Goal: Task Accomplishment & Management: Manage account settings

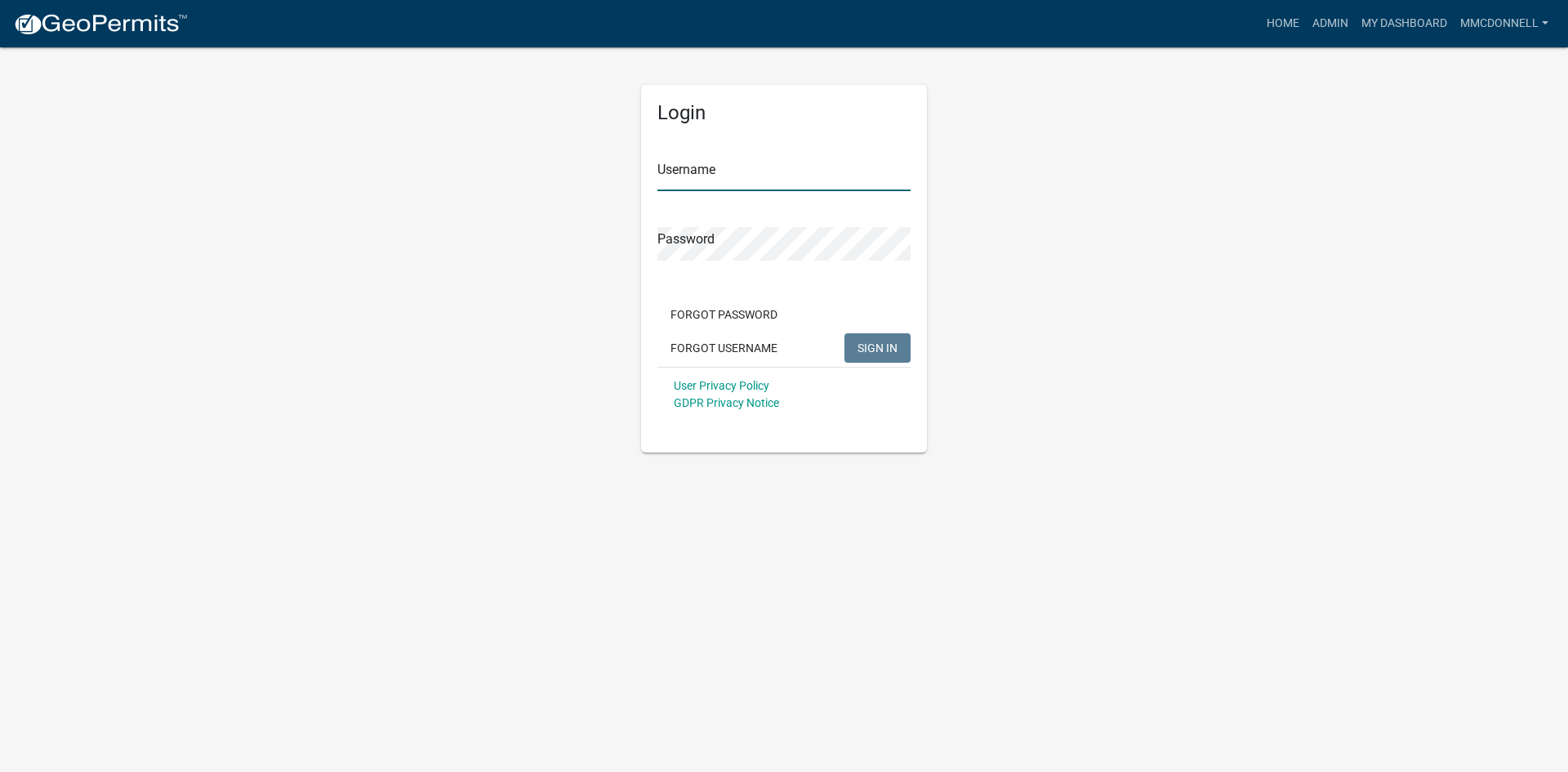
click at [701, 168] on input "Username" at bounding box center [784, 175] width 253 height 34
type input "mmcdonnell"
click at [845, 333] on button "SIGN IN" at bounding box center [878, 347] width 66 height 30
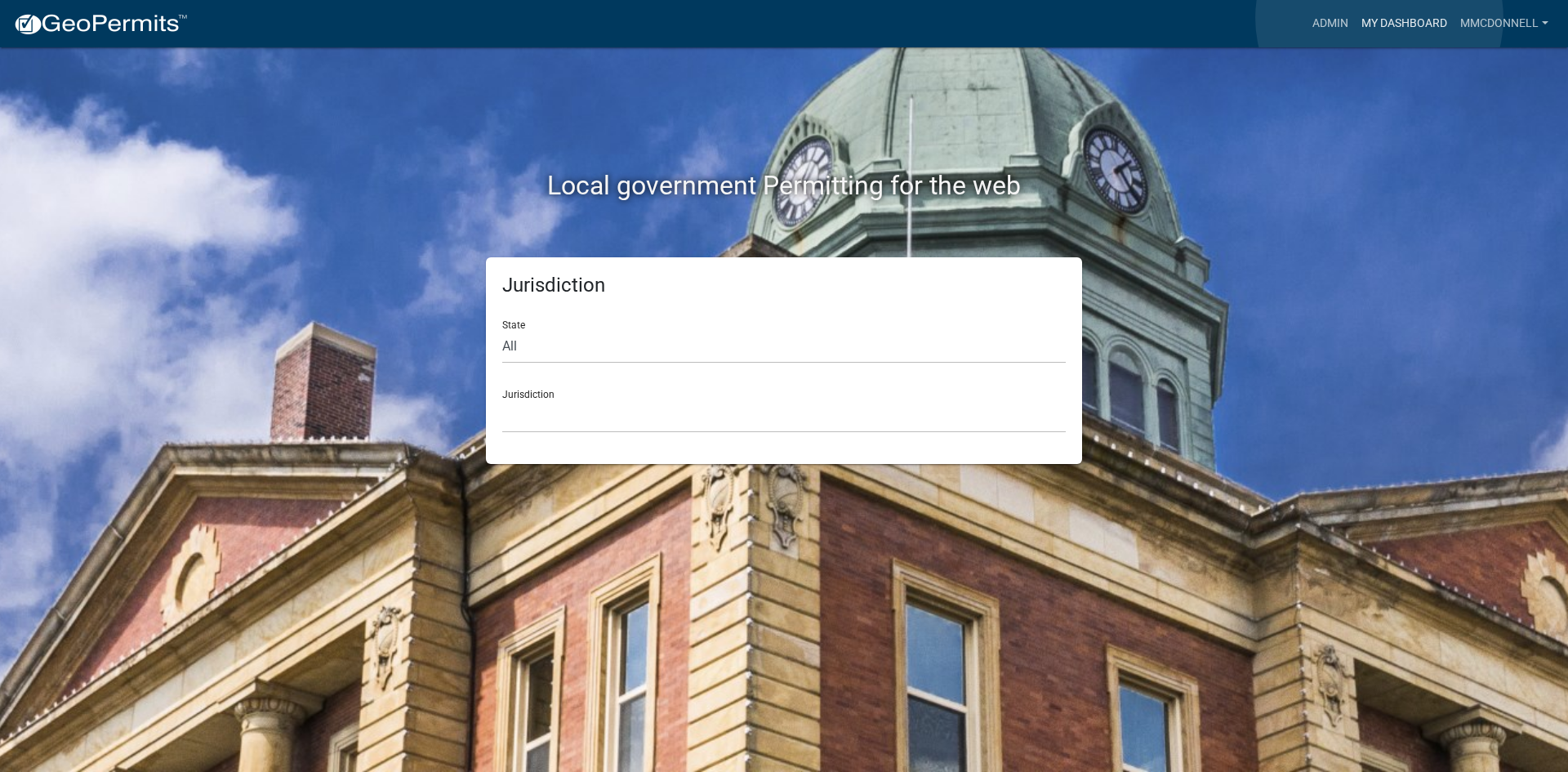
click at [1380, 18] on link "My Dashboard" at bounding box center [1404, 24] width 99 height 31
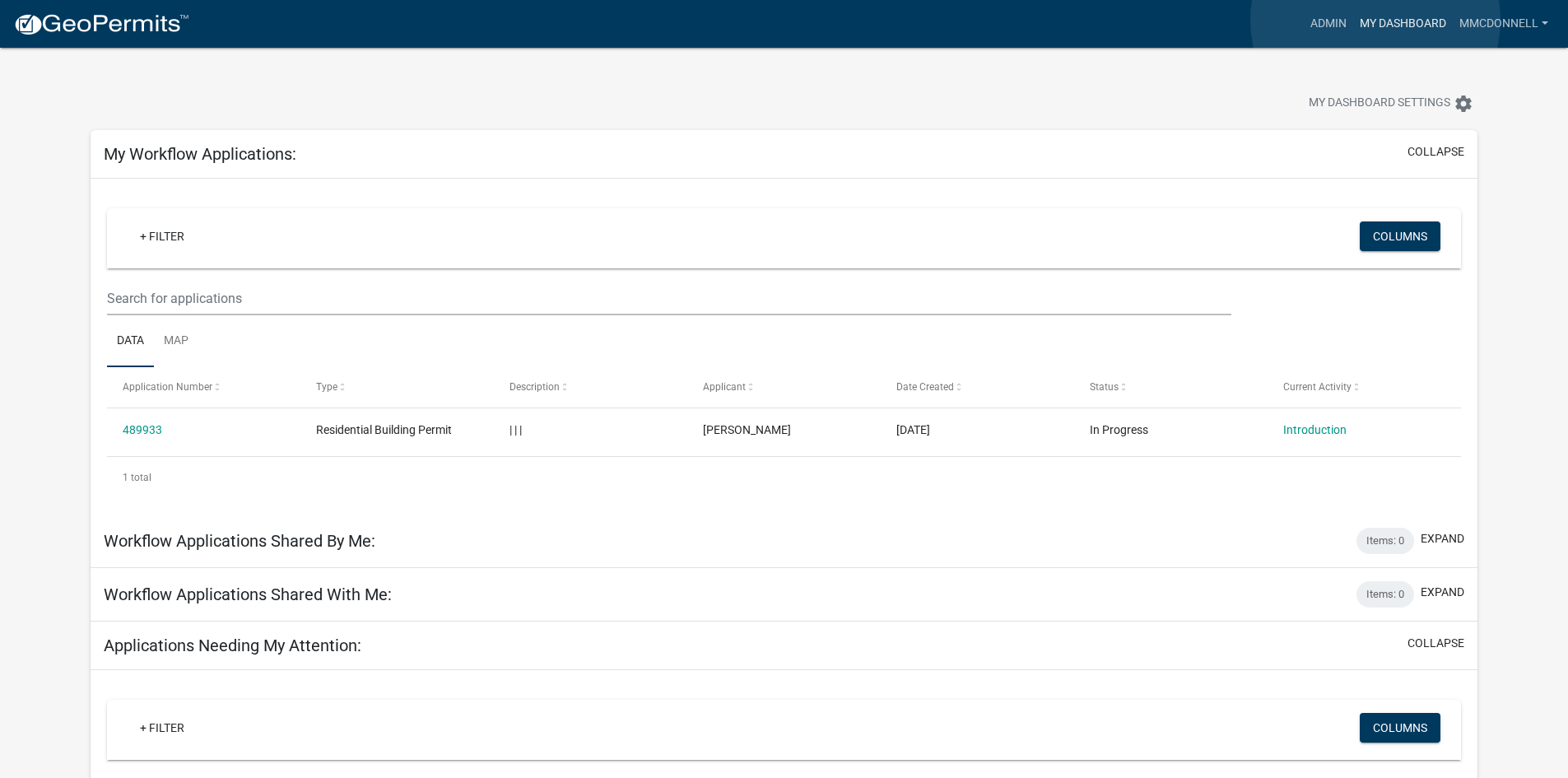
click at [1375, 20] on link "My Dashboard" at bounding box center [1402, 24] width 100 height 31
click at [1395, 20] on link "My Dashboard" at bounding box center [1402, 24] width 100 height 31
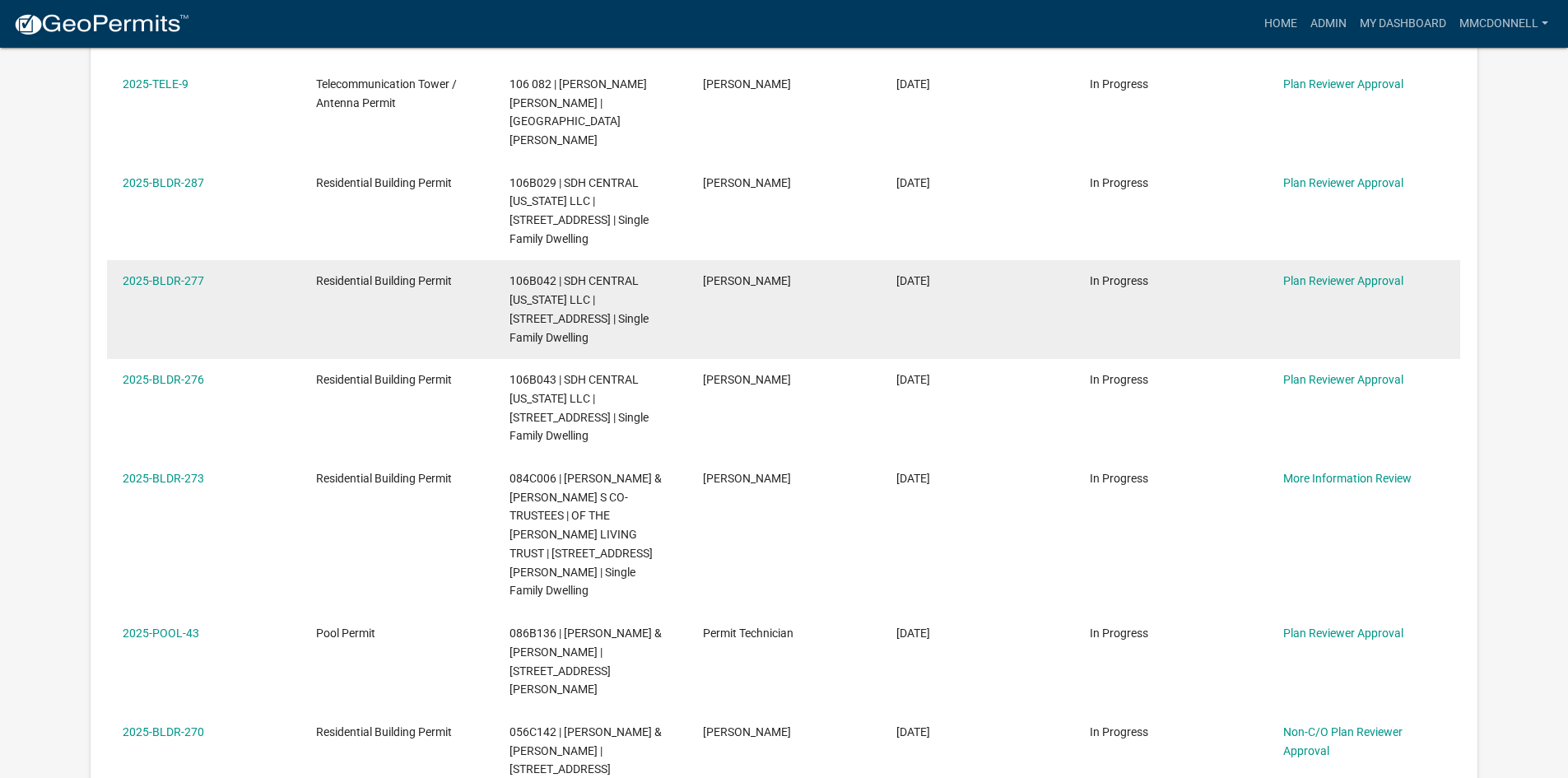
scroll to position [987, 0]
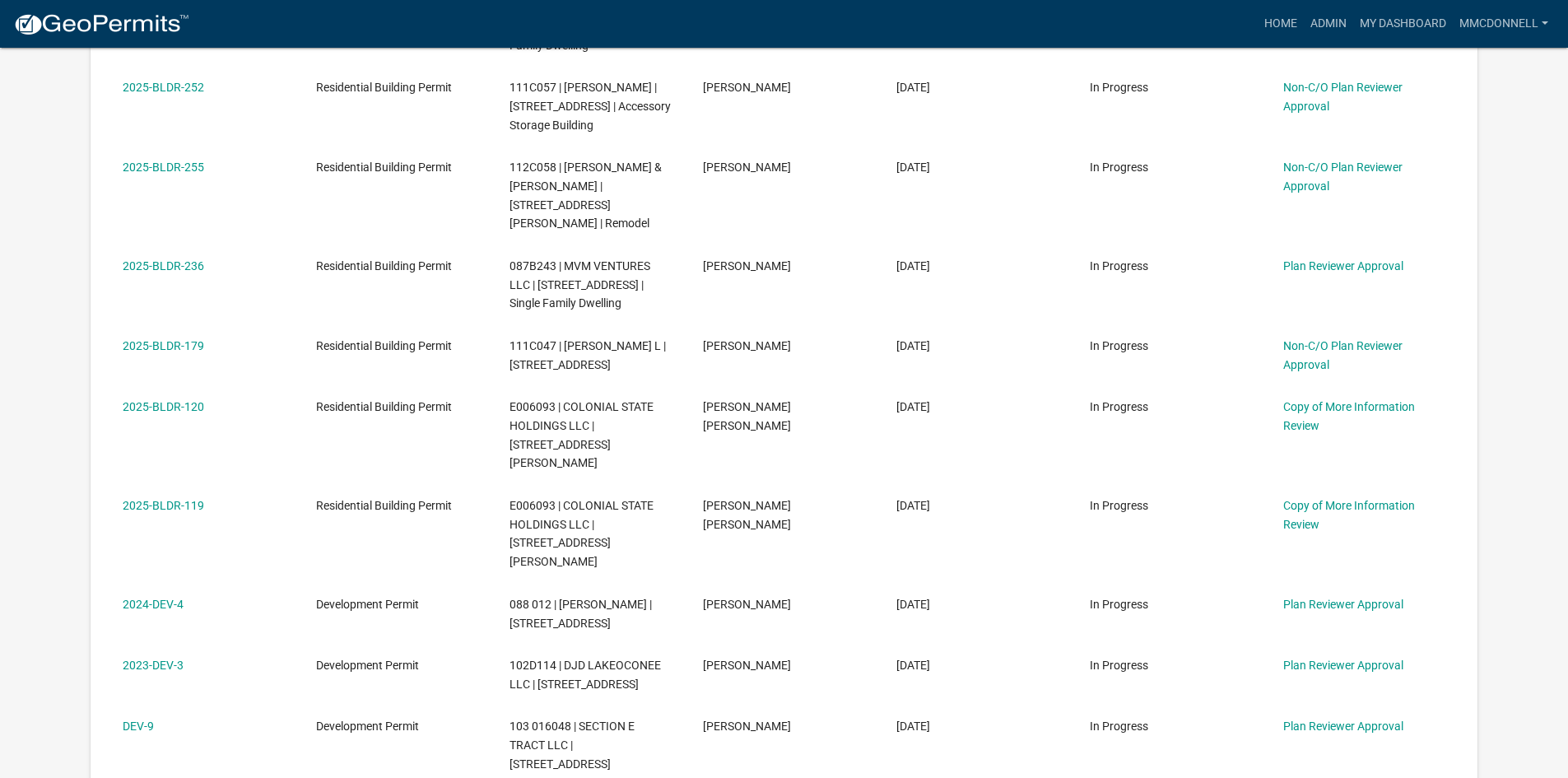
scroll to position [987, 0]
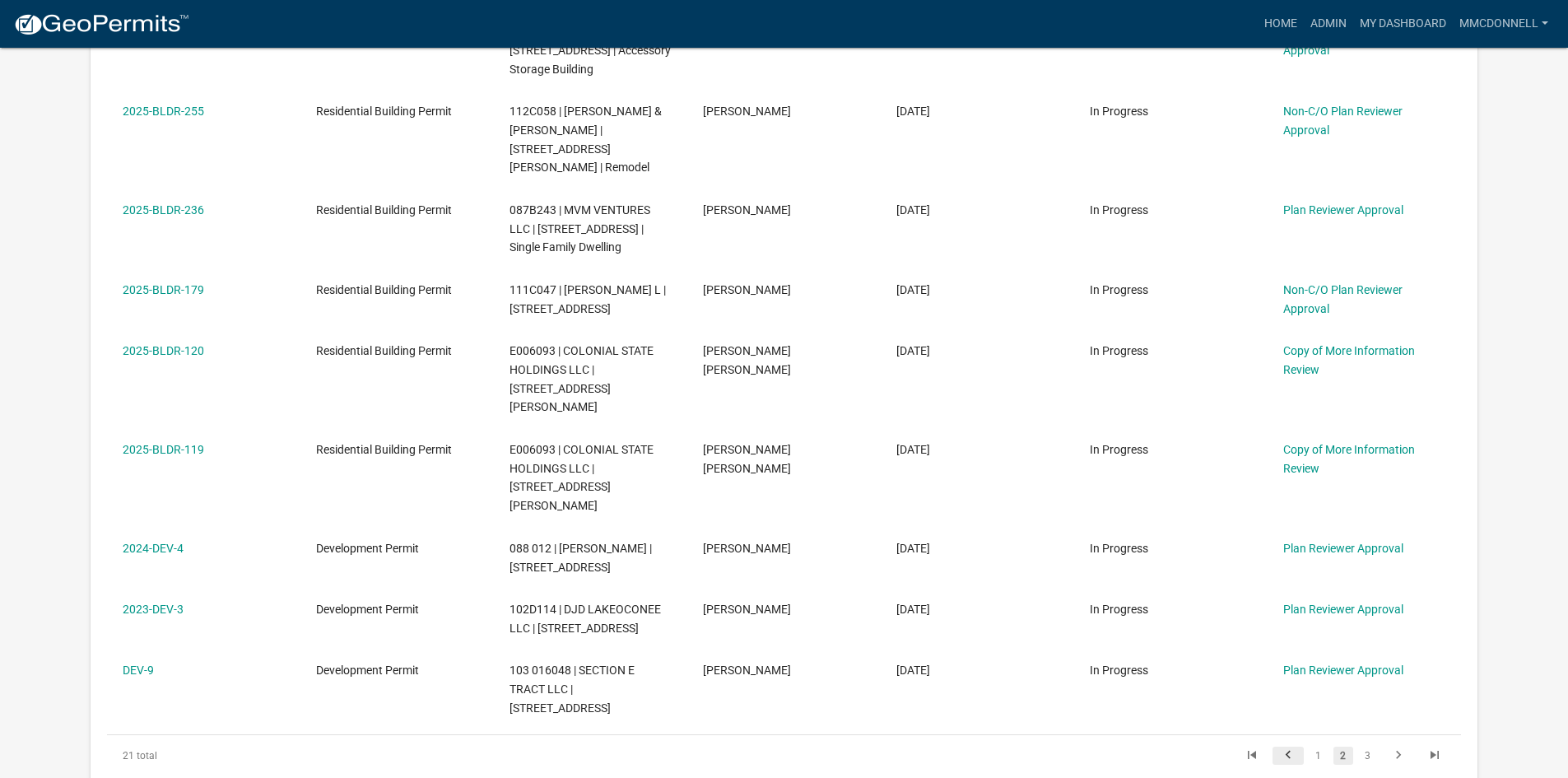
click at [1288, 747] on icon "go to previous page" at bounding box center [1287, 757] width 21 height 20
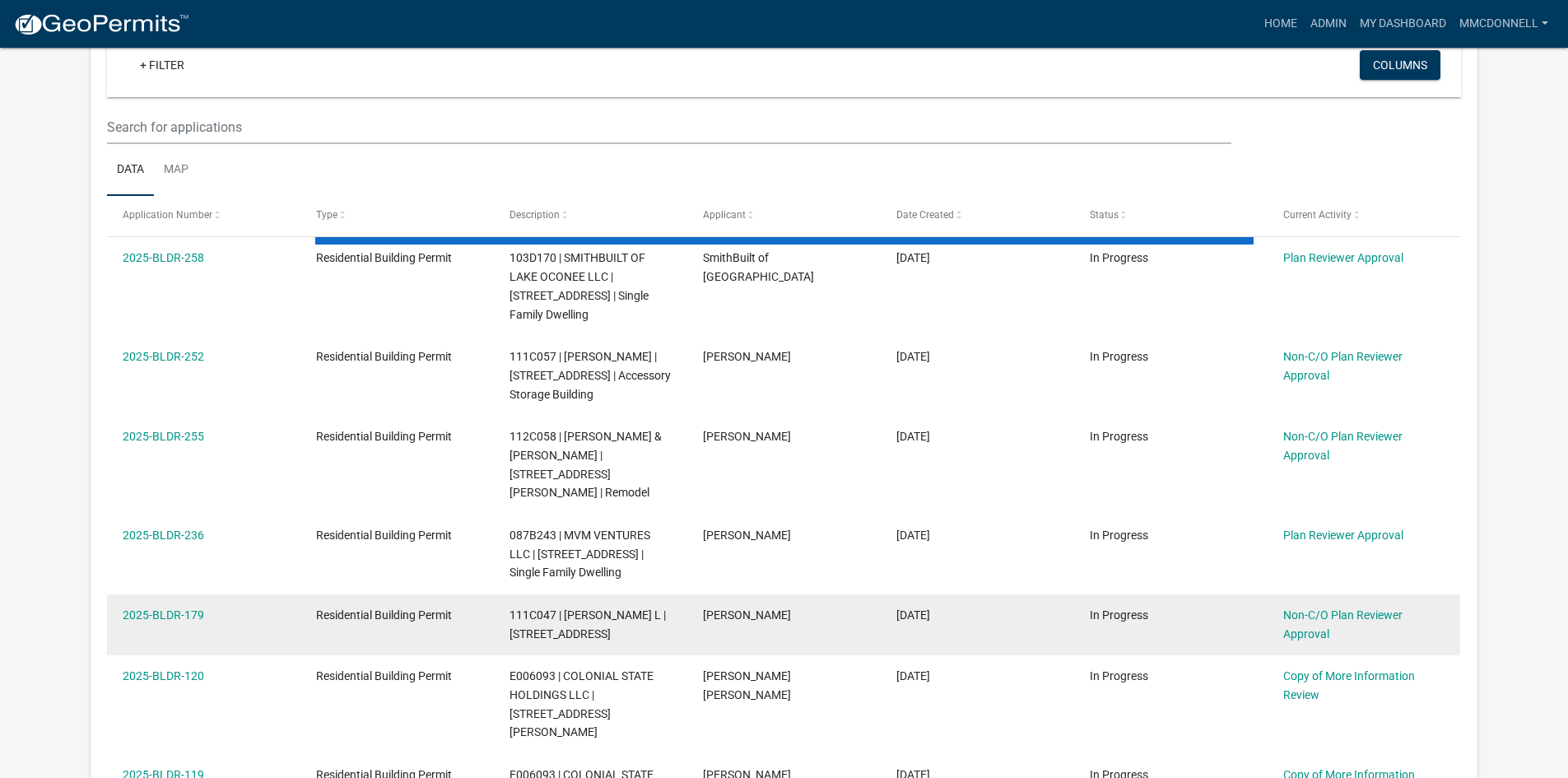
scroll to position [658, 0]
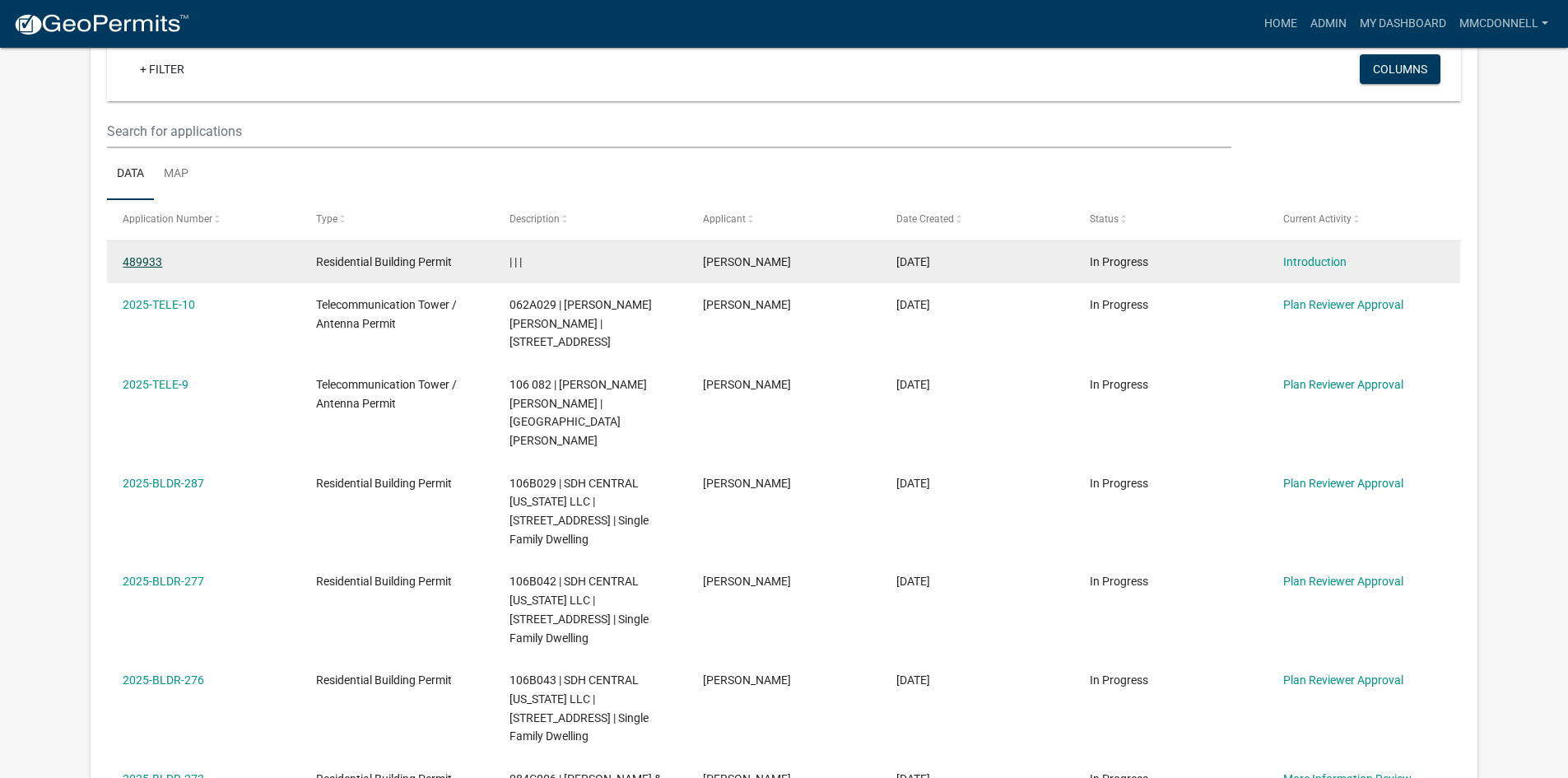
click at [144, 260] on link "489933" at bounding box center [142, 261] width 39 height 13
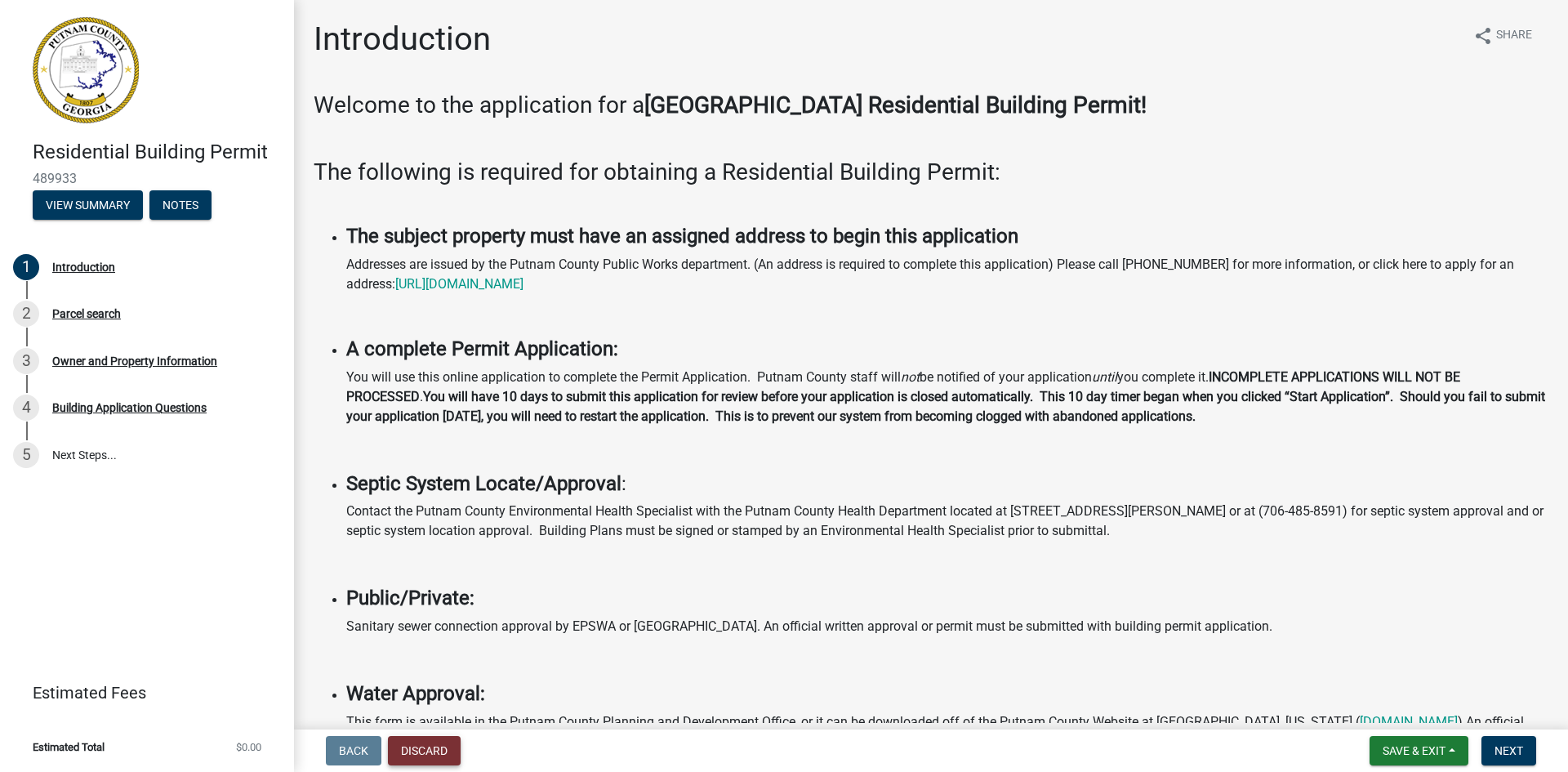
click at [433, 746] on button "Discard" at bounding box center [424, 750] width 73 height 30
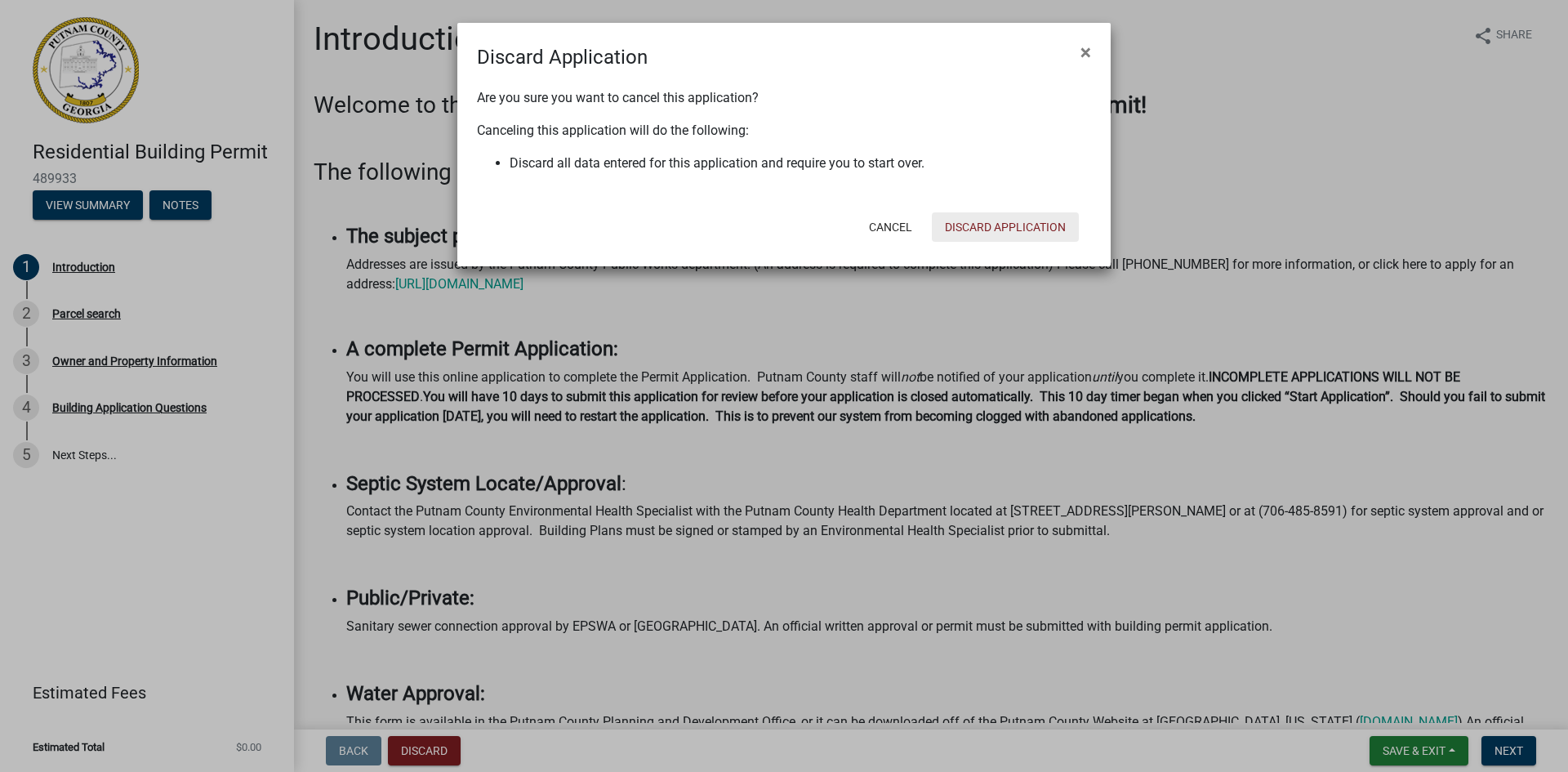
click at [994, 220] on button "Discard Application" at bounding box center [1005, 226] width 147 height 30
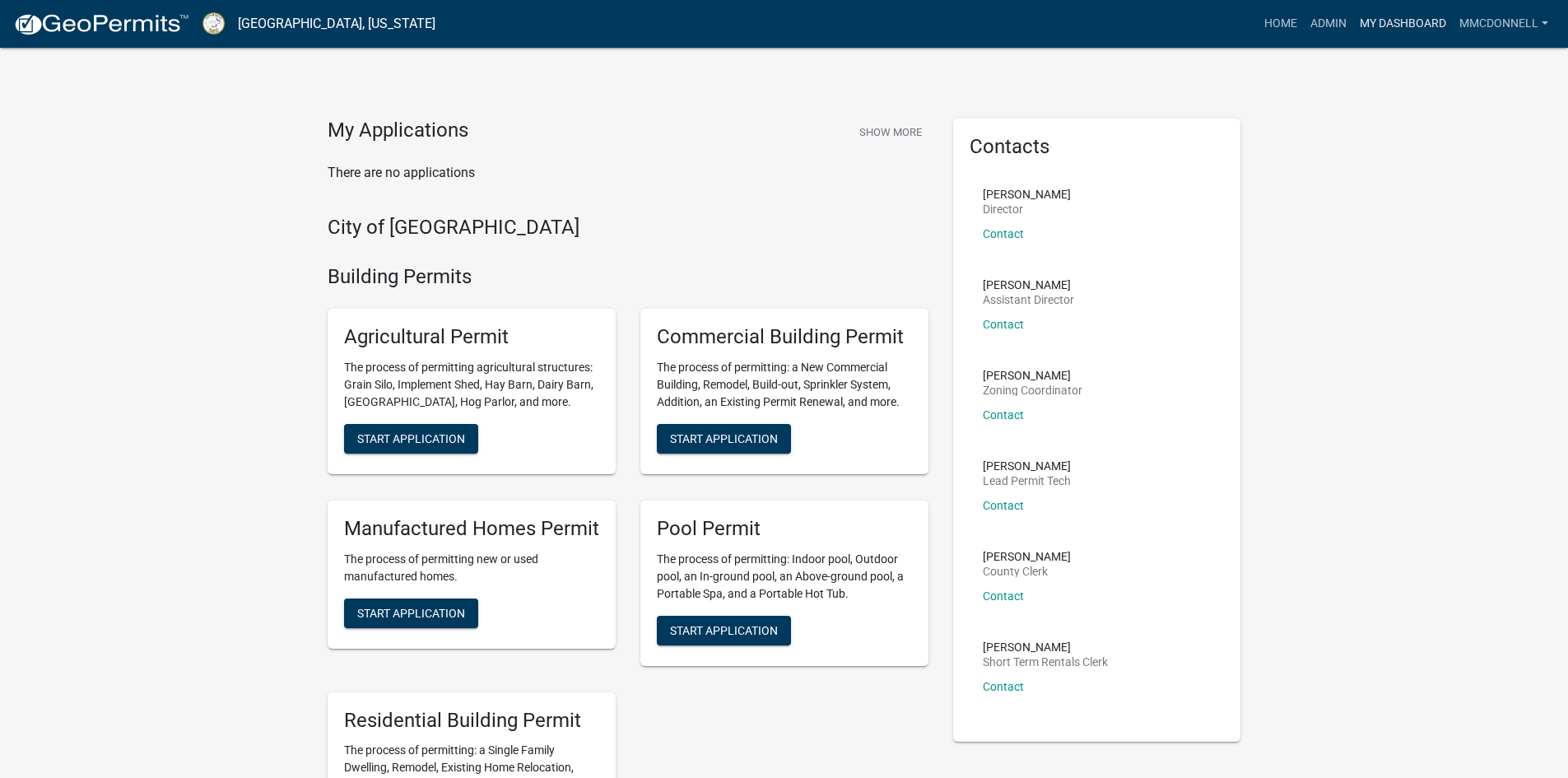
click at [1414, 21] on link "My Dashboard" at bounding box center [1402, 24] width 100 height 31
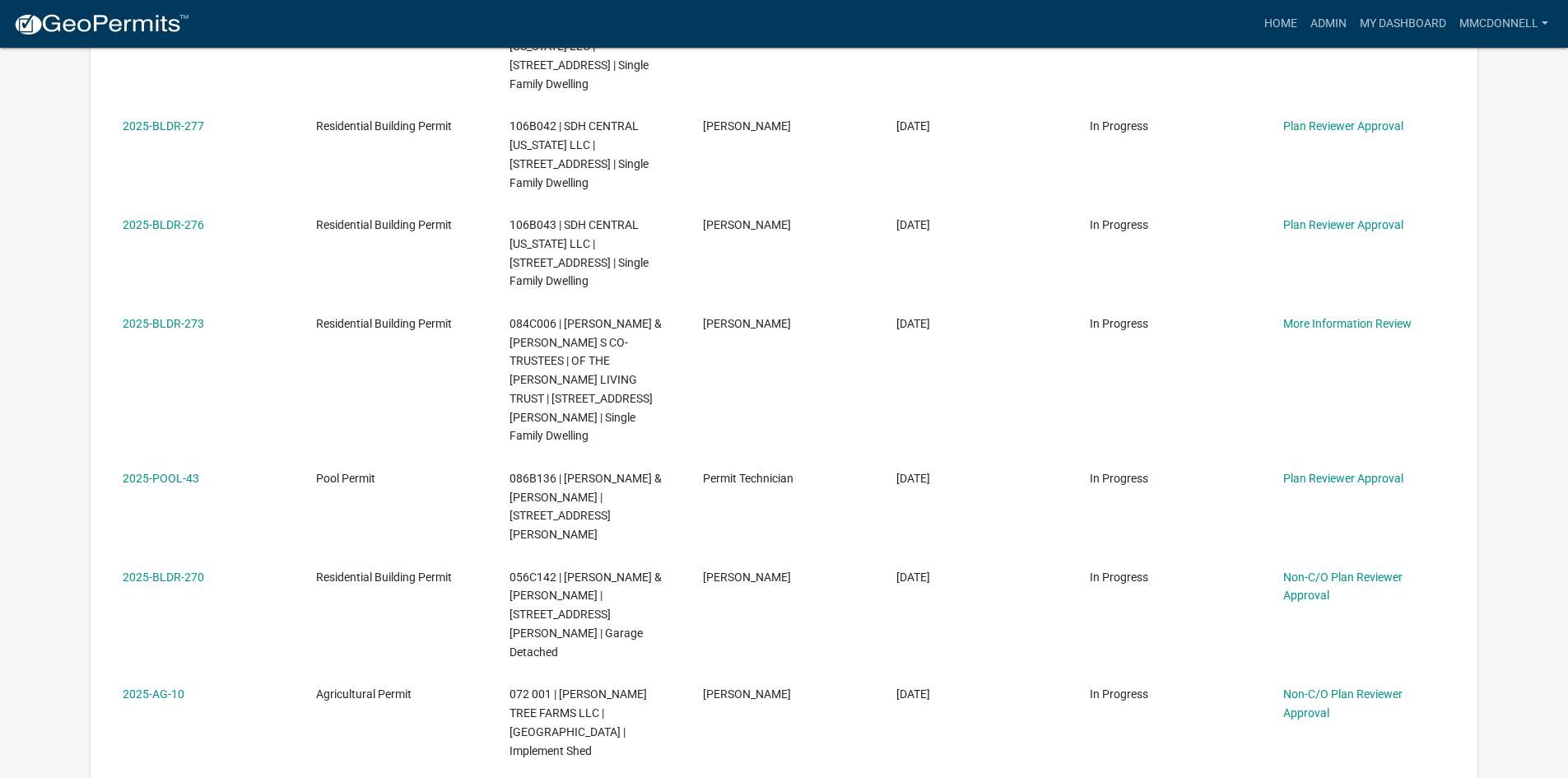
scroll to position [823, 0]
